Goal: Task Accomplishment & Management: Use online tool/utility

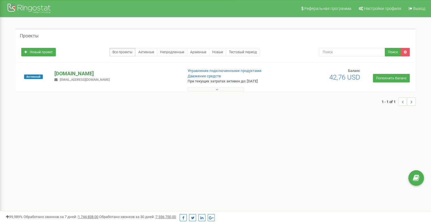
click at [60, 75] on p "[DOMAIN_NAME]" at bounding box center [116, 73] width 124 height 7
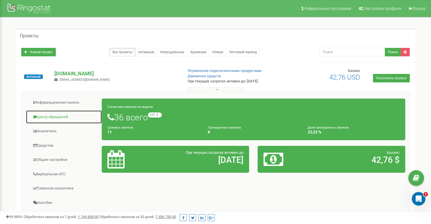
click at [63, 116] on link "Центр обращений" at bounding box center [64, 117] width 76 height 14
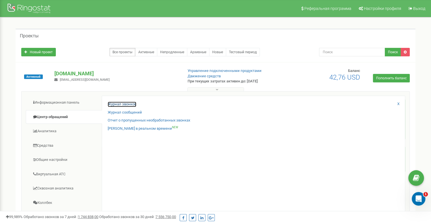
click at [118, 103] on link "Журнал звонков" at bounding box center [122, 104] width 29 height 5
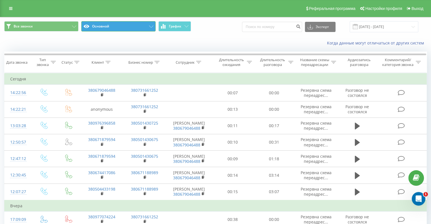
click at [141, 27] on button "Основной" at bounding box center [118, 26] width 74 height 10
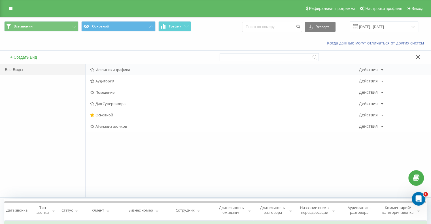
click at [122, 70] on span "Источники трафика" at bounding box center [224, 70] width 269 height 4
